Goal: Communication & Community: Answer question/provide support

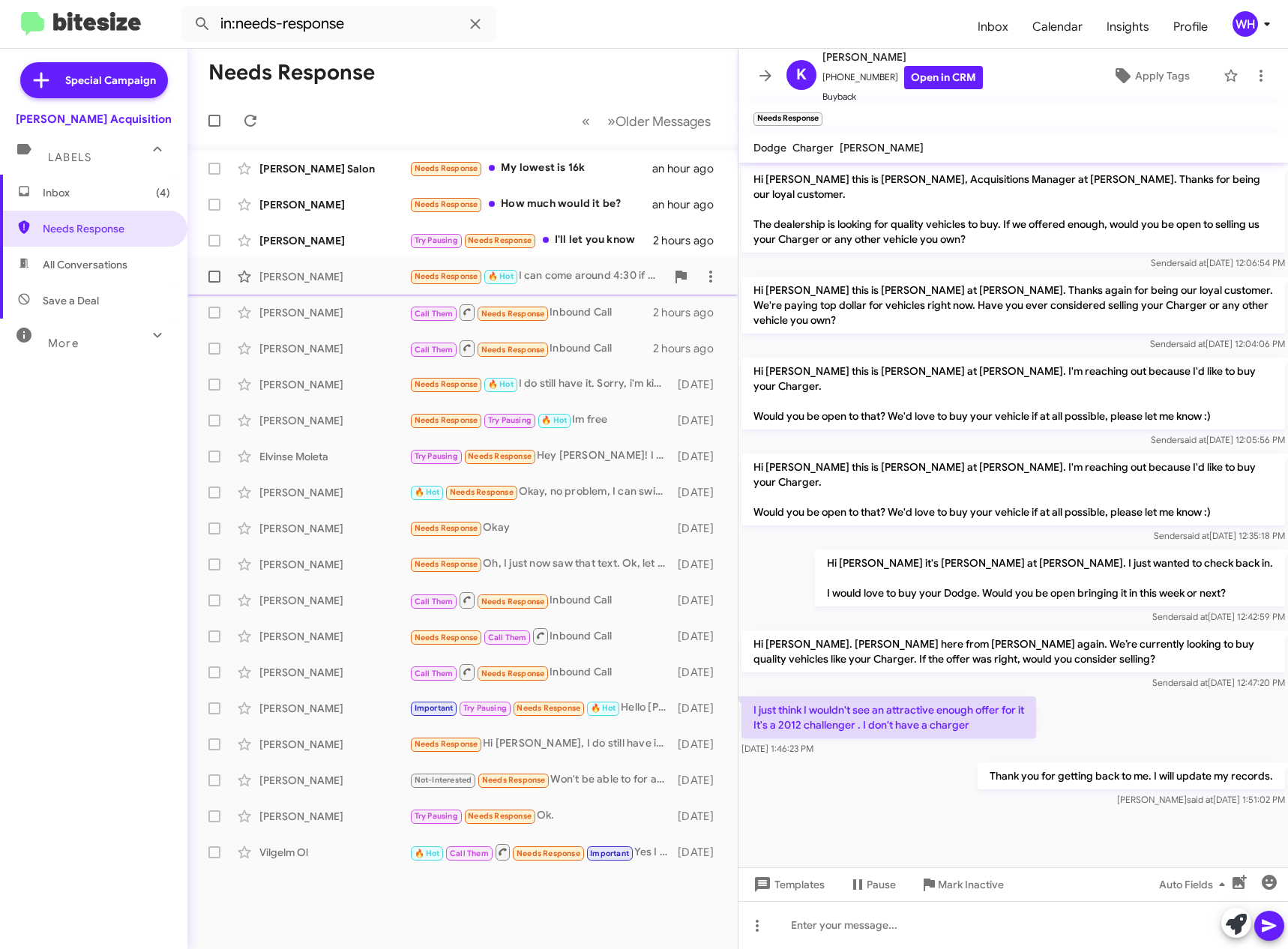
drag, startPoint x: 279, startPoint y: 241, endPoint x: 362, endPoint y: 287, distance: 94.9
click at [279, 242] on div "[PERSON_NAME]" at bounding box center [334, 240] width 150 height 15
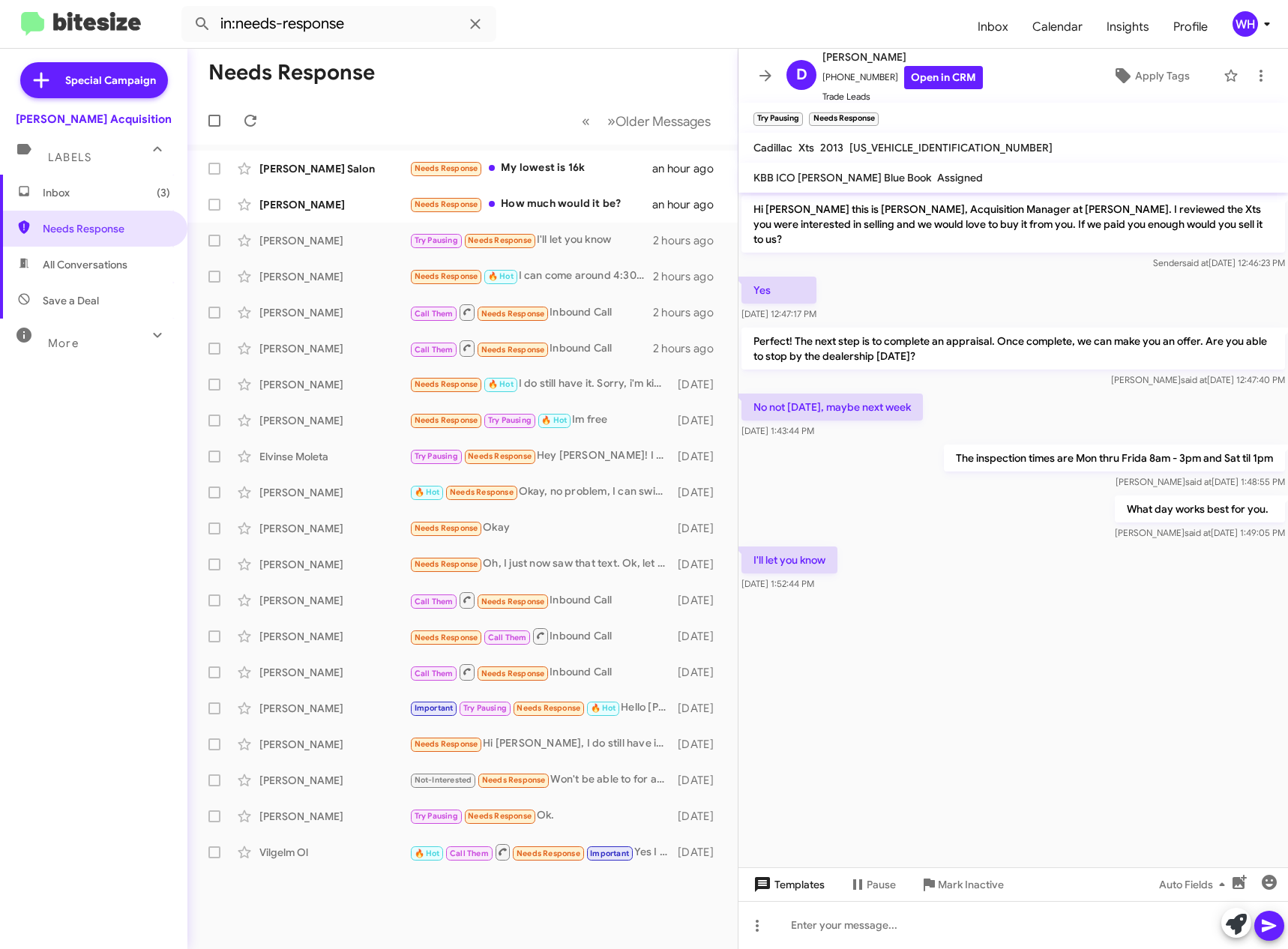
click at [801, 882] on span "Templates" at bounding box center [787, 884] width 75 height 27
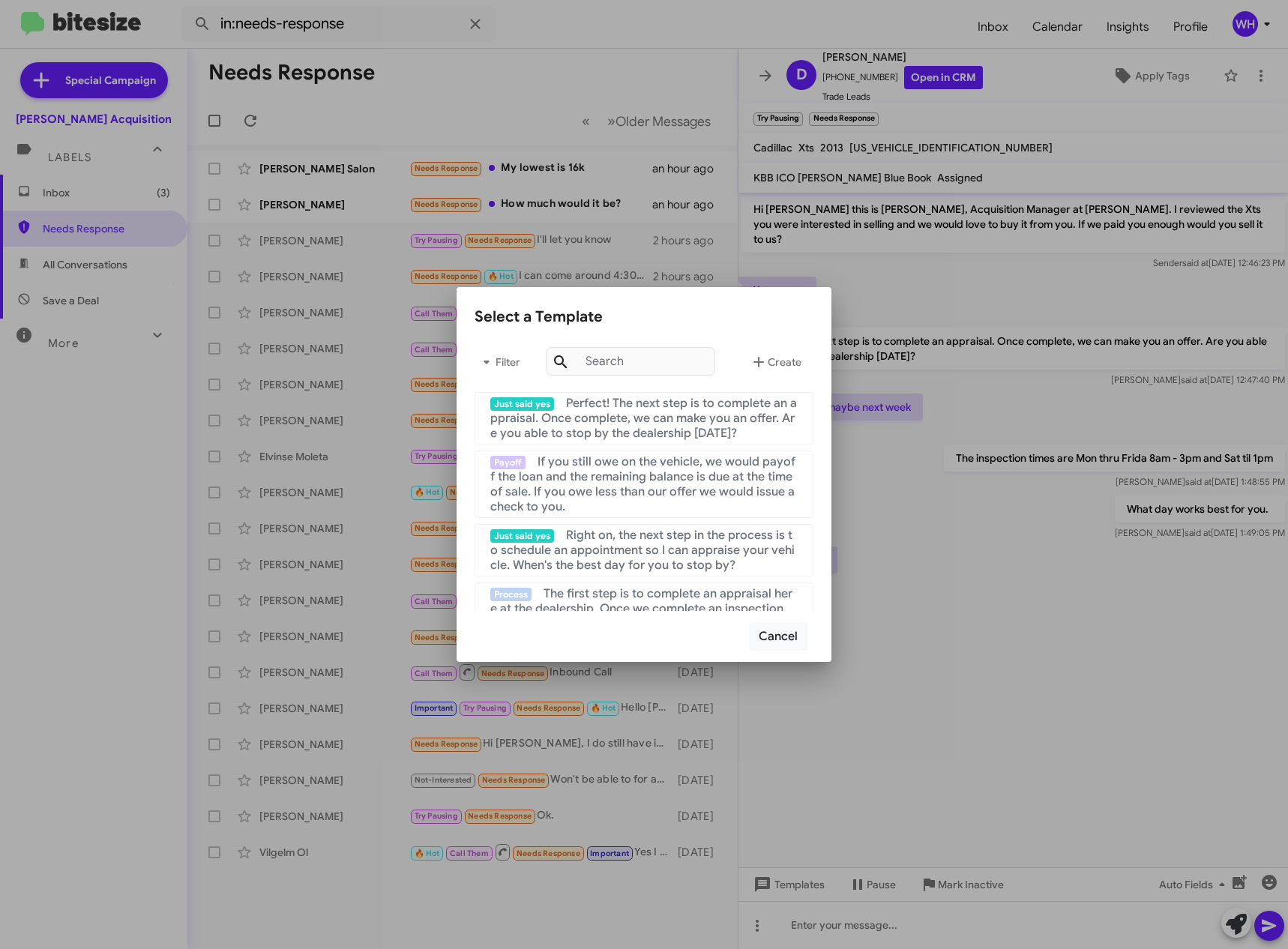
click at [1097, 816] on div at bounding box center [644, 474] width 1288 height 949
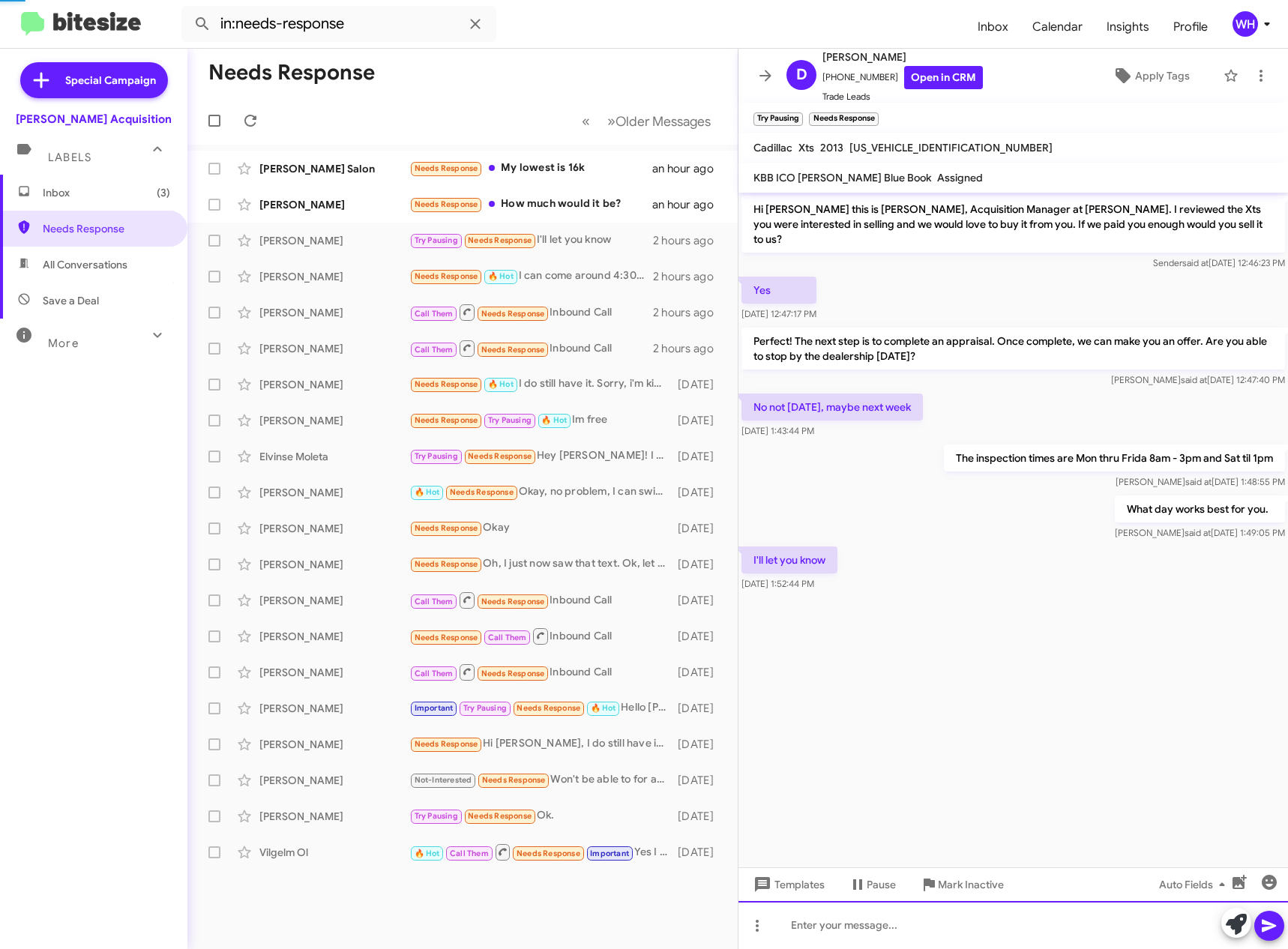
click at [905, 934] on div at bounding box center [1012, 925] width 549 height 48
click at [1267, 934] on icon at bounding box center [1269, 926] width 18 height 18
click at [302, 200] on div "[PERSON_NAME]" at bounding box center [334, 204] width 150 height 15
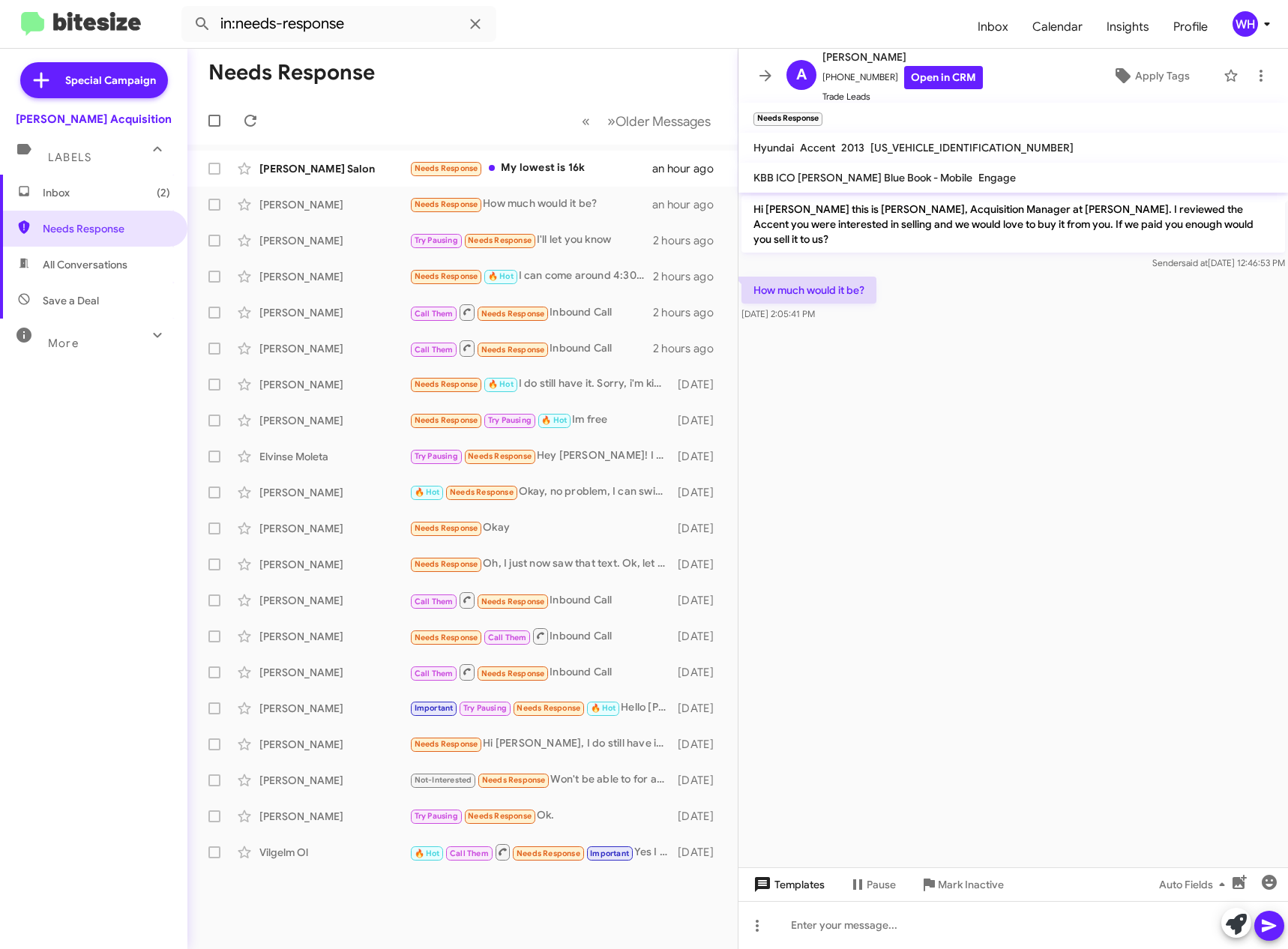
click at [765, 887] on icon at bounding box center [761, 884] width 15 height 15
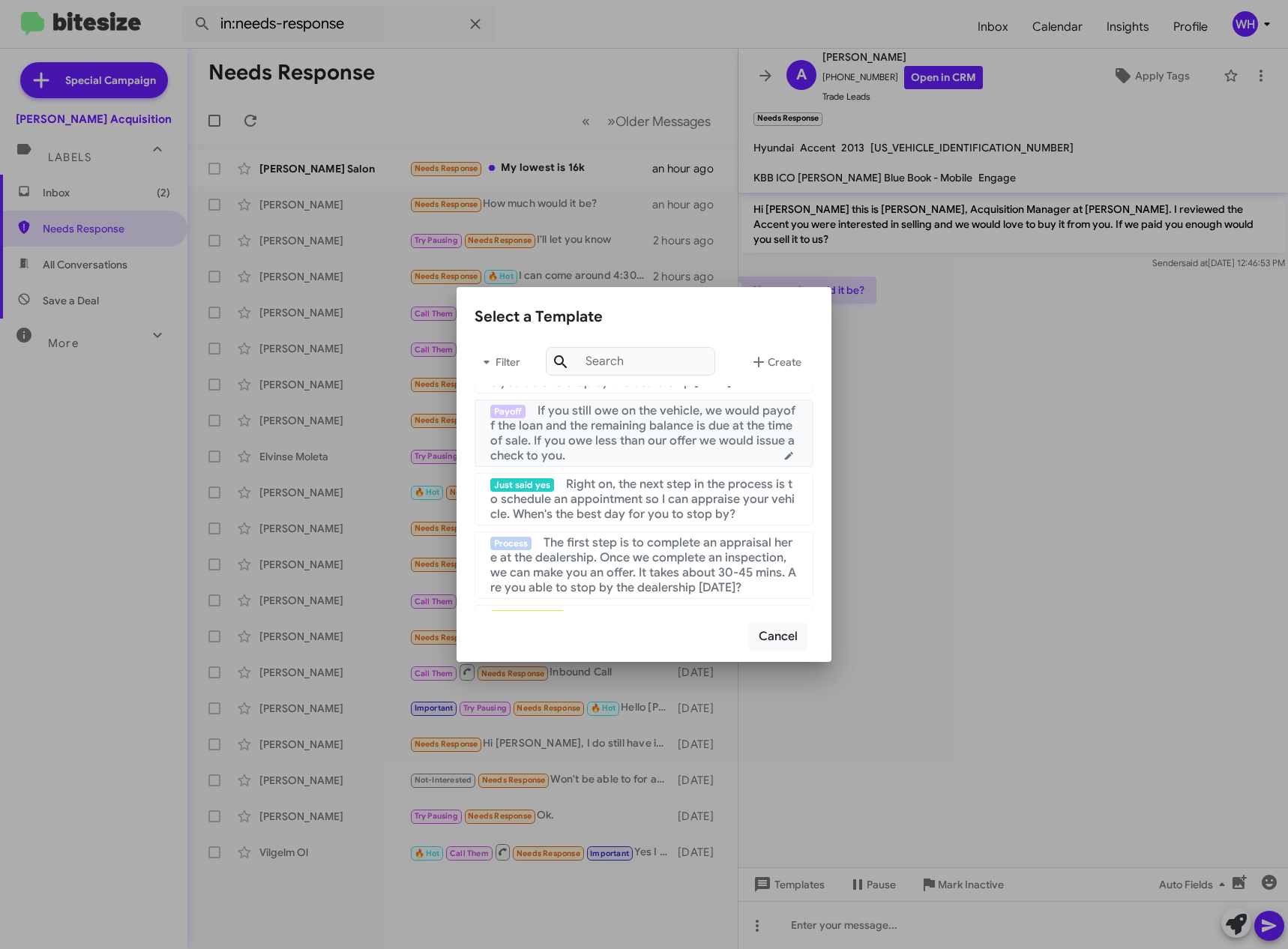
scroll to position [150, 0]
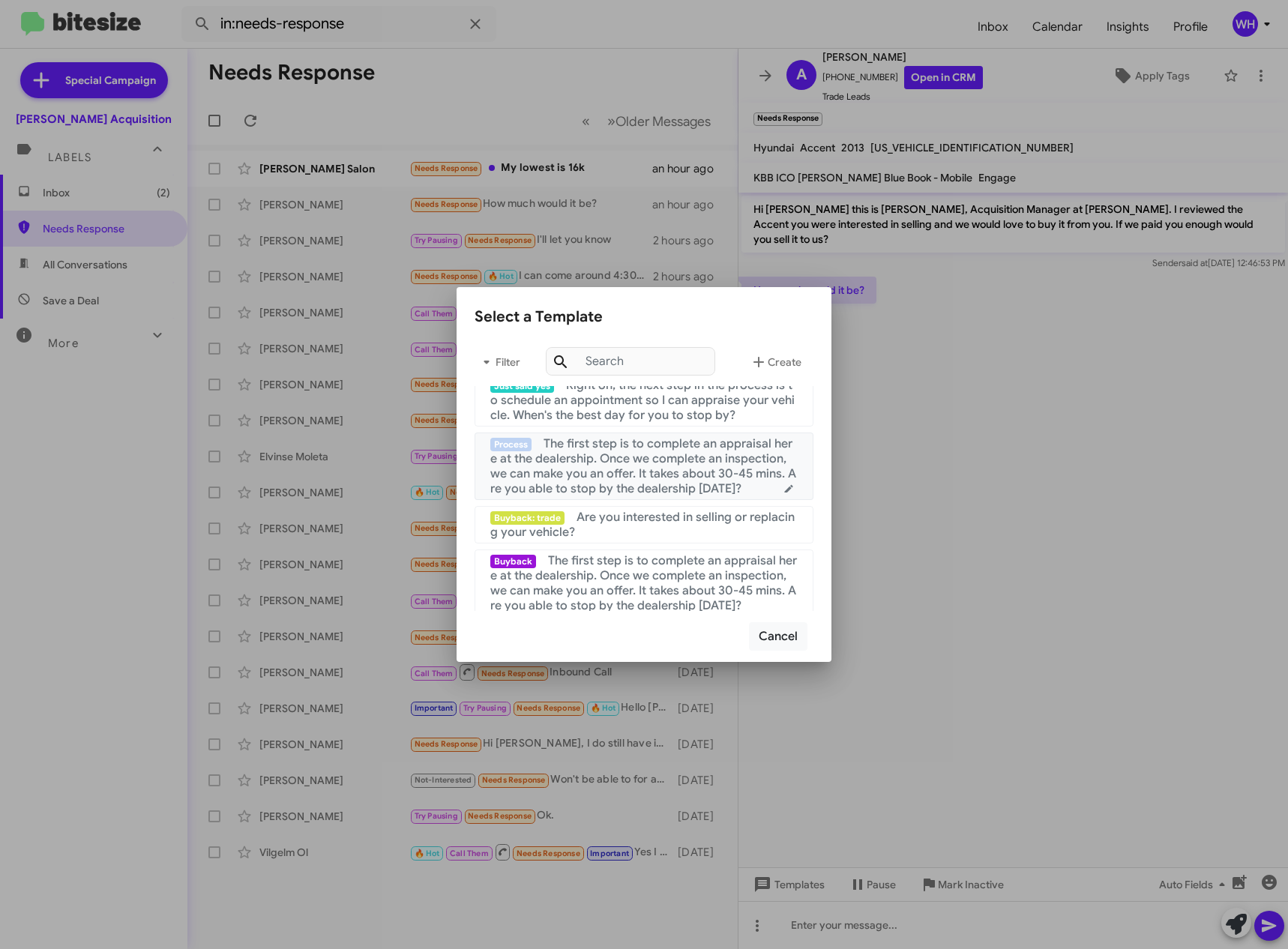
click at [593, 458] on span "The first step is to complete an appraisal here at the dealership. Once we comp…" at bounding box center [643, 466] width 306 height 60
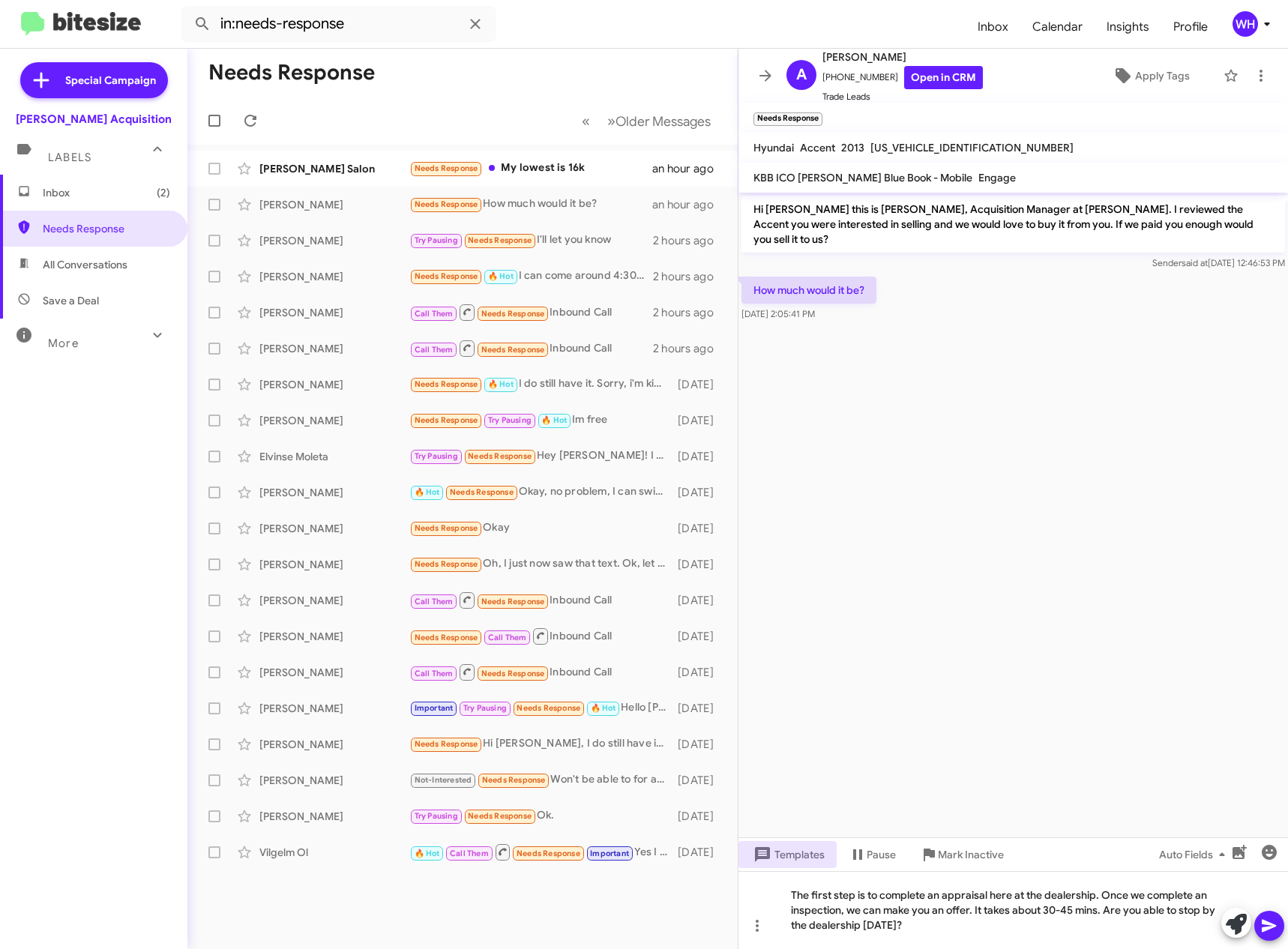
click at [1264, 932] on icon at bounding box center [1269, 926] width 18 height 18
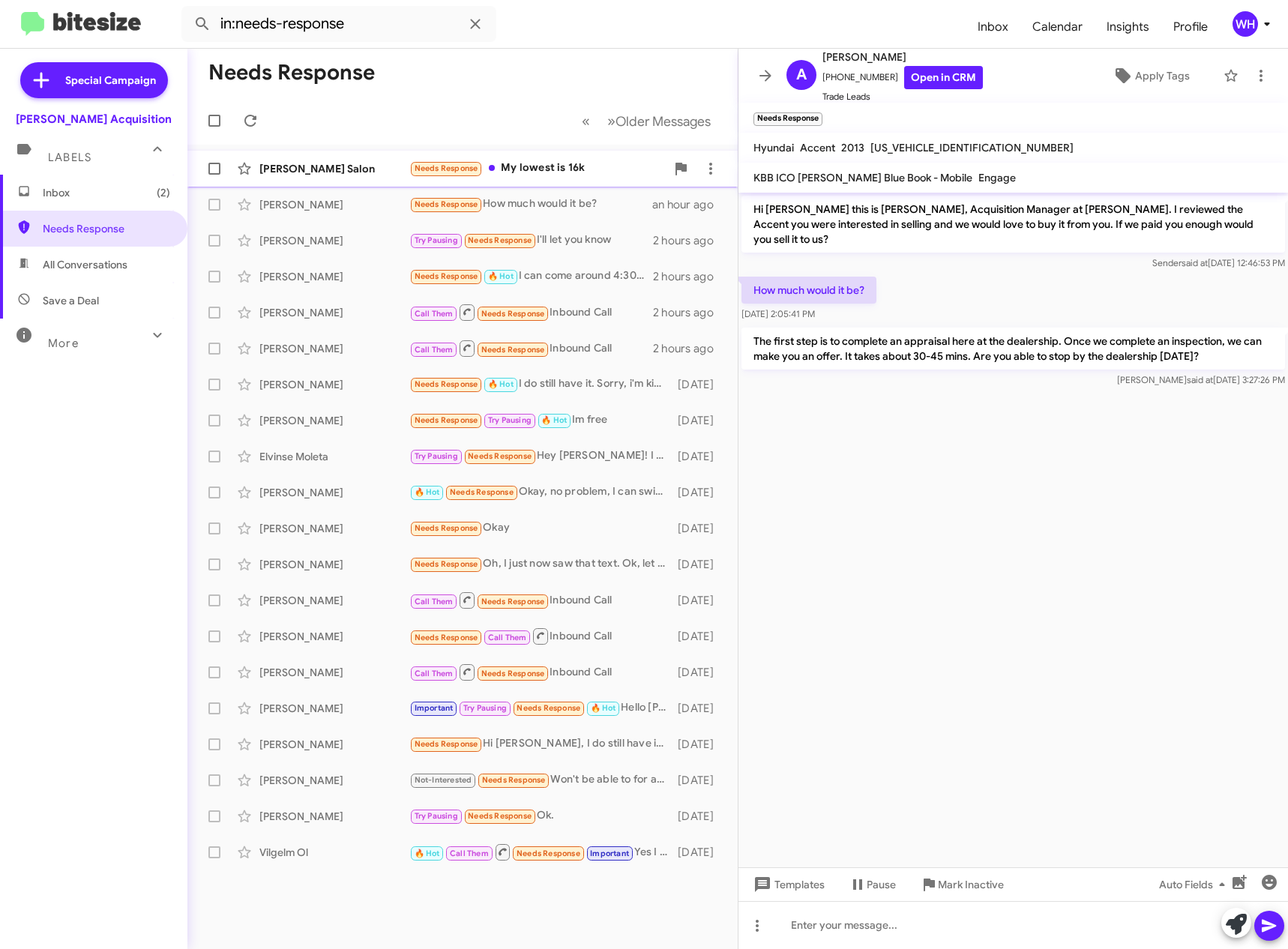
click at [290, 159] on div "[PERSON_NAME] Salon Needs Response My lowest is 16k an hour ago" at bounding box center [462, 168] width 526 height 30
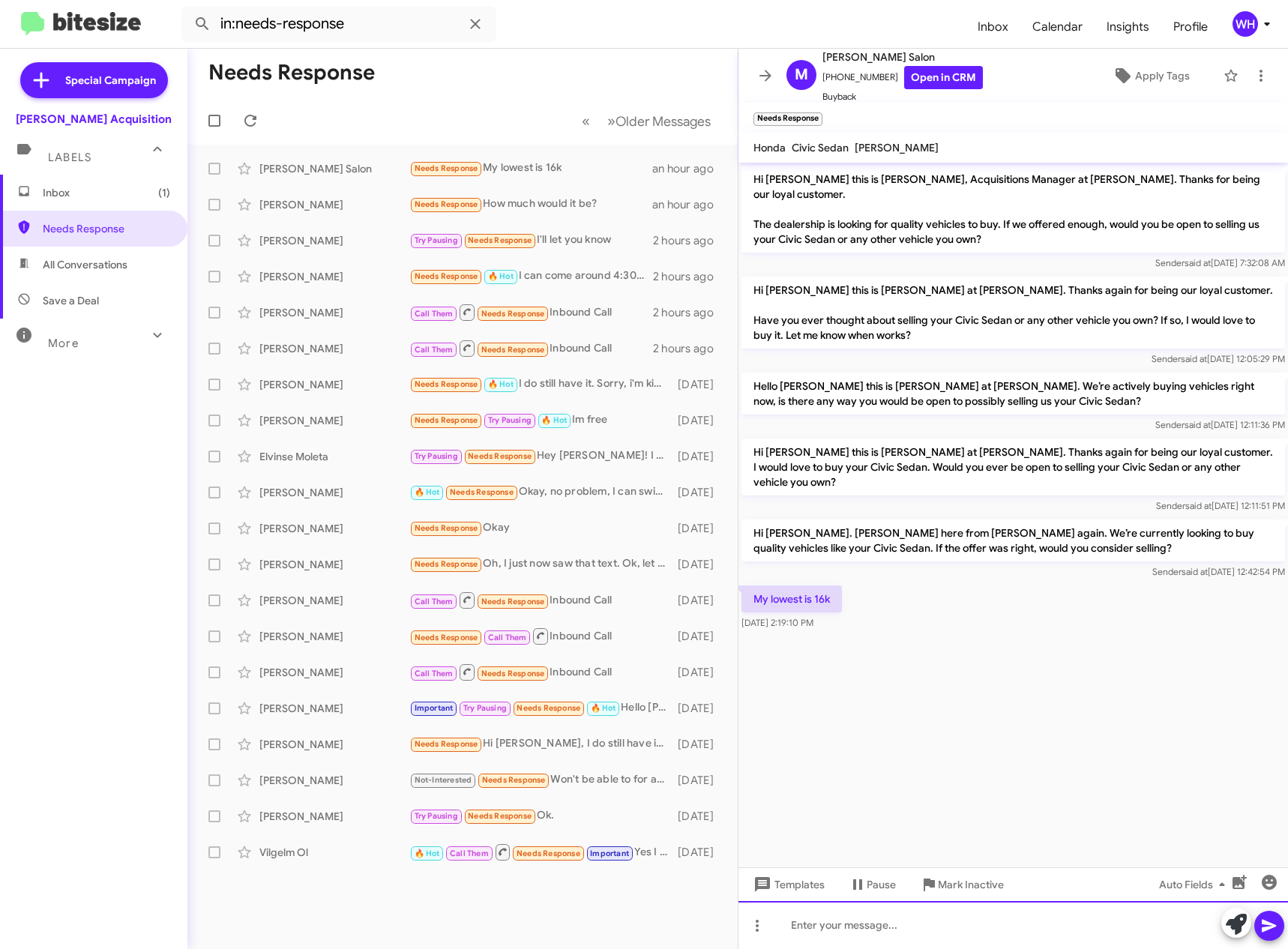
drag, startPoint x: 859, startPoint y: 934, endPoint x: 867, endPoint y: 929, distance: 9.4
click at [860, 935] on div at bounding box center [1012, 925] width 549 height 48
click at [1273, 934] on icon at bounding box center [1269, 926] width 18 height 18
click at [791, 880] on span "Templates" at bounding box center [787, 884] width 75 height 27
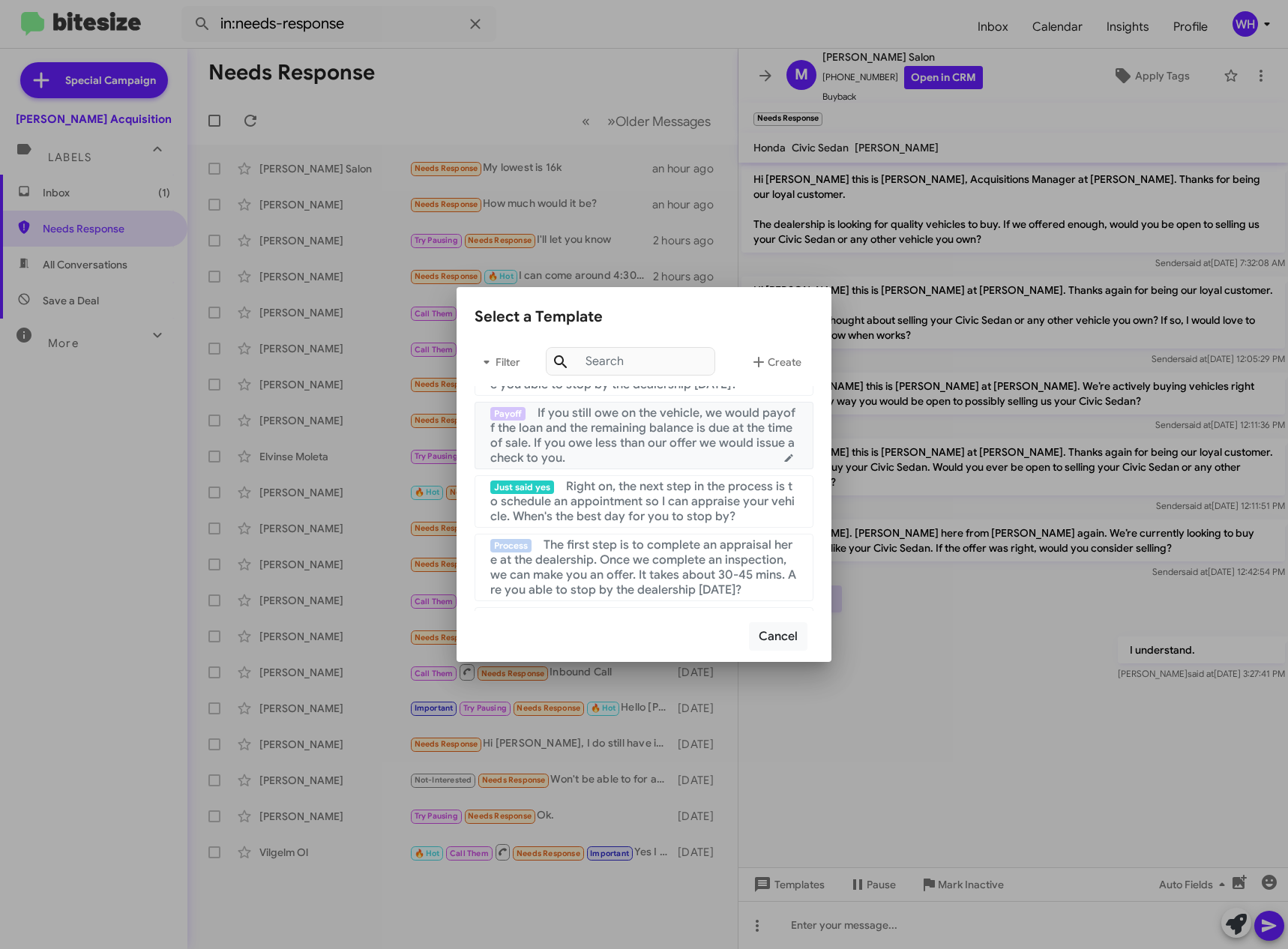
scroll to position [75, 0]
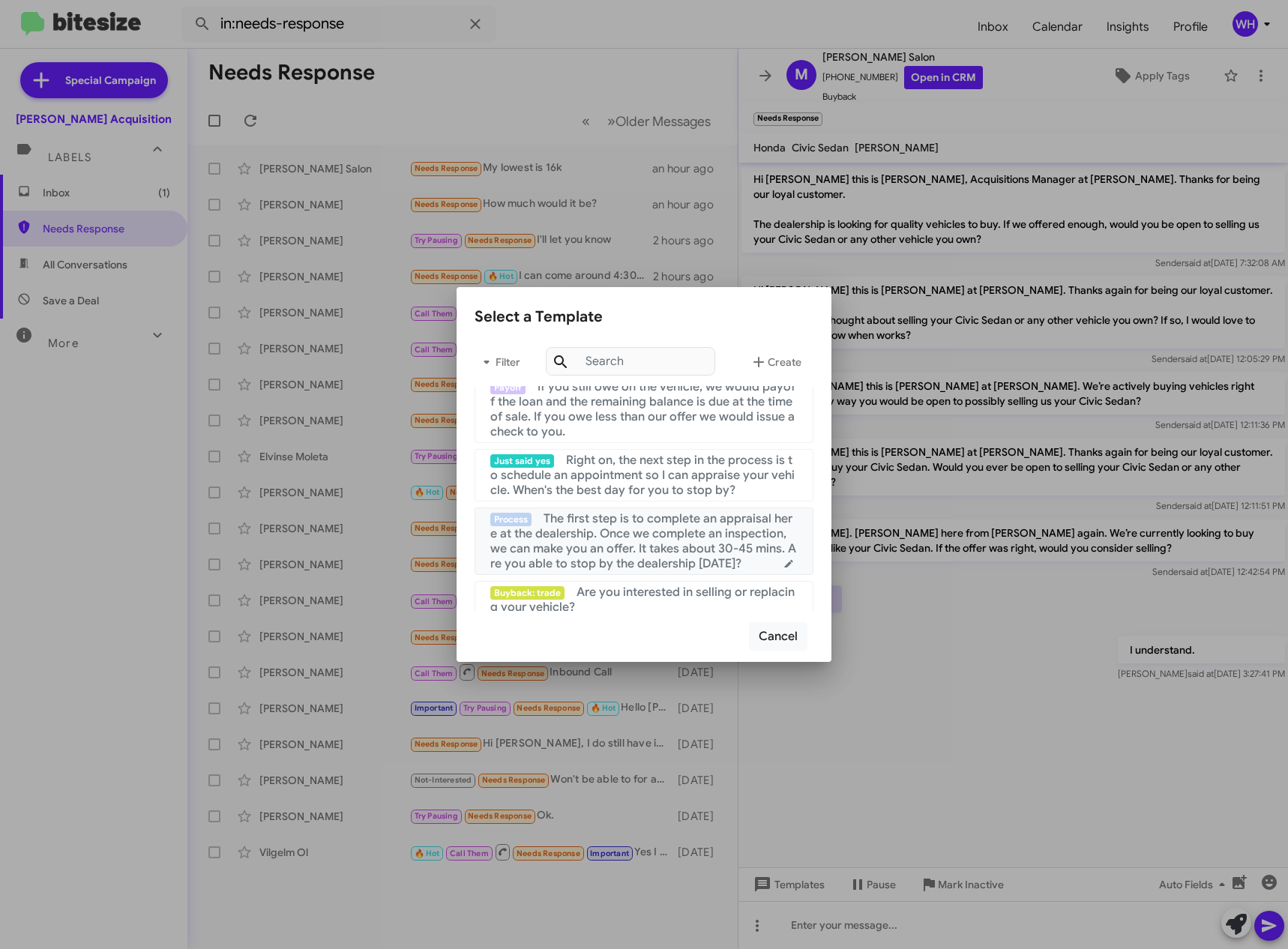
click at [612, 536] on span "The first step is to complete an appraisal here at the dealership. Once we comp…" at bounding box center [643, 541] width 306 height 60
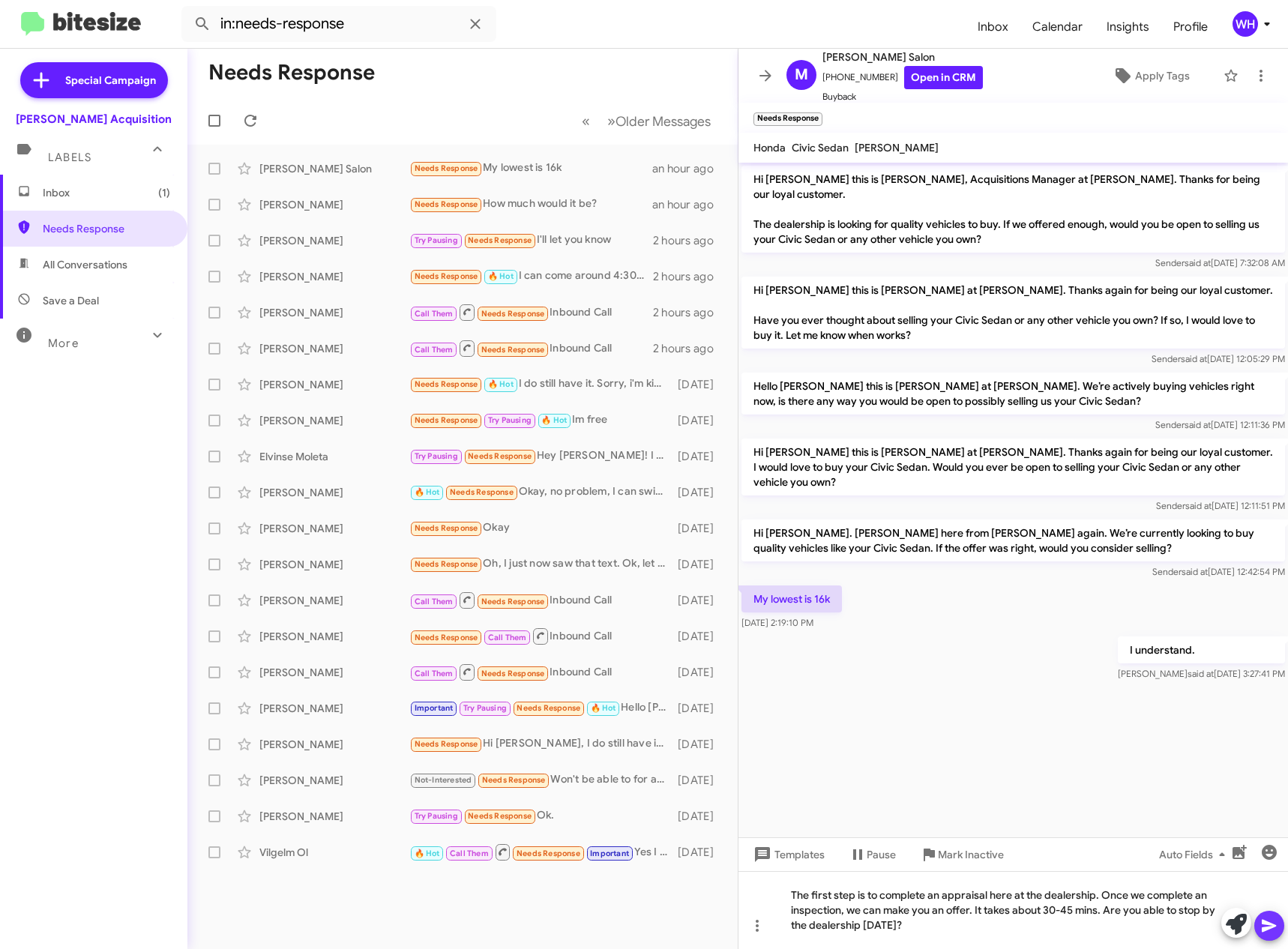
click at [1267, 927] on icon at bounding box center [1269, 926] width 18 height 18
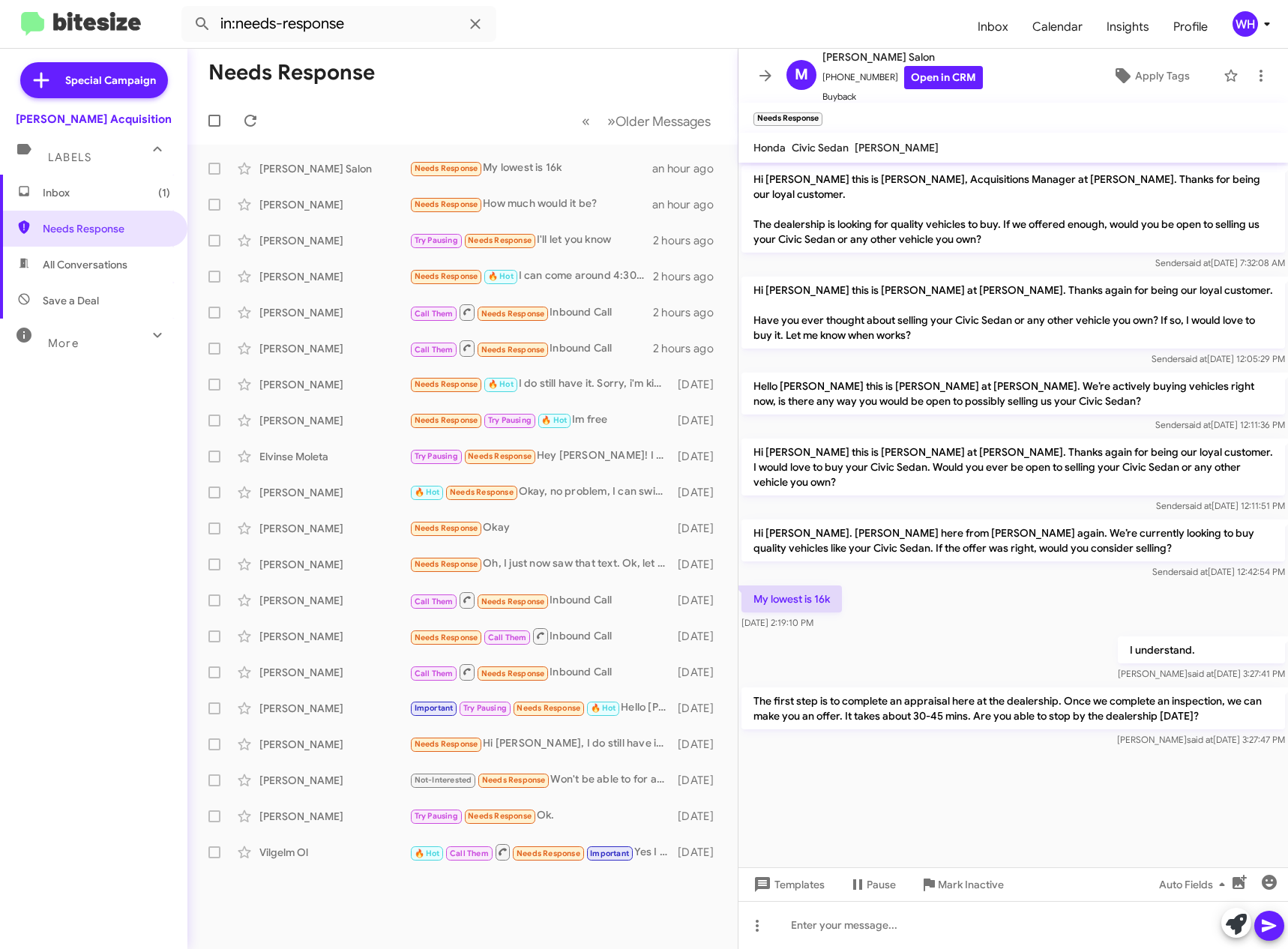
click at [794, 0] on html "in:needs-response Inbox Calendar Insights Profile WH Special Campaign [PERSON_N…" at bounding box center [644, 474] width 1288 height 949
